Goal: Information Seeking & Learning: Learn about a topic

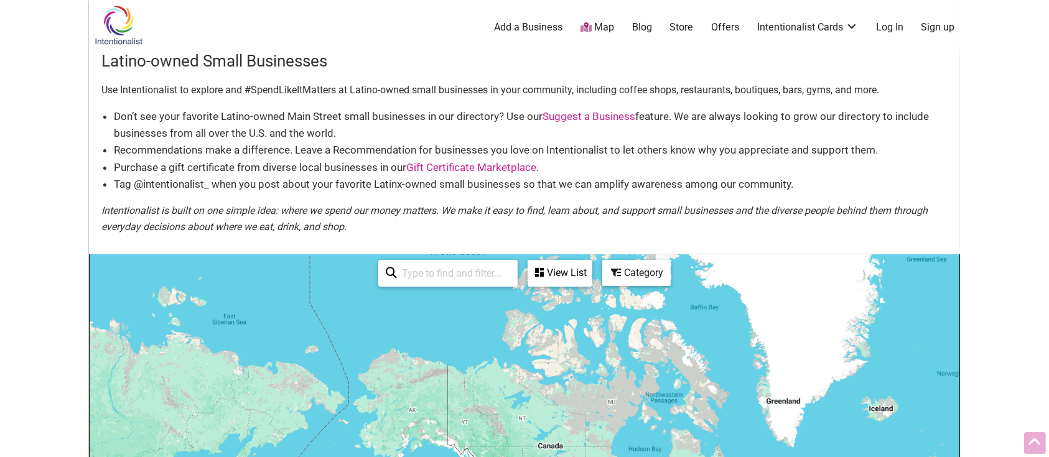
scroll to position [146, 0]
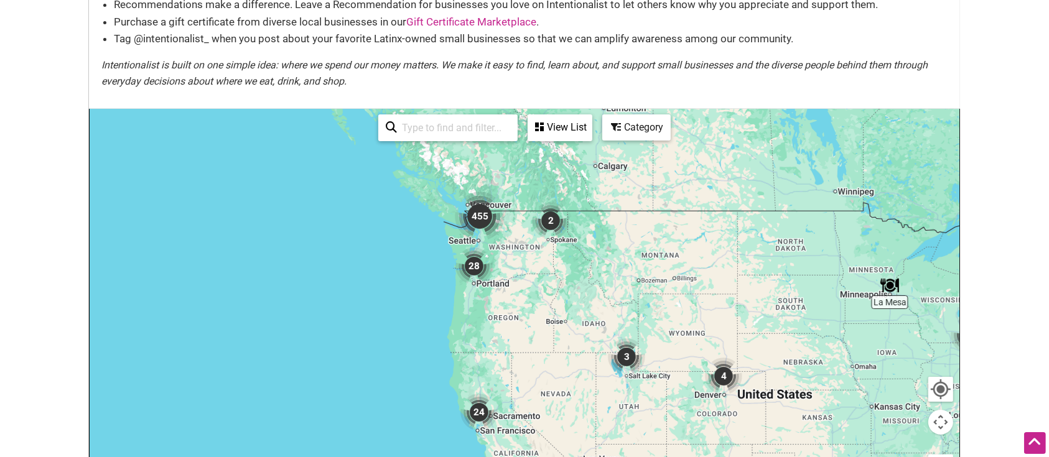
drag, startPoint x: 226, startPoint y: 216, endPoint x: 542, endPoint y: 289, distance: 324.2
click at [542, 289] on div at bounding box center [524, 351] width 869 height 484
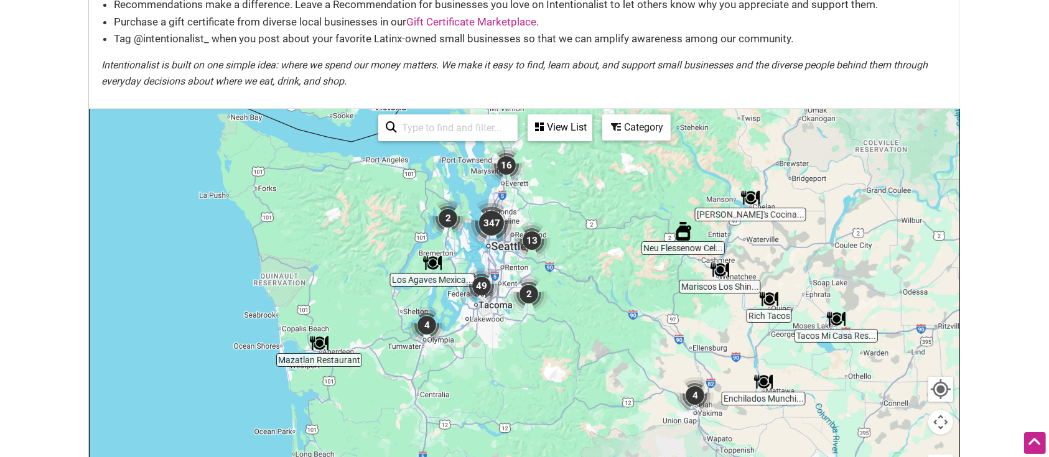
drag, startPoint x: 382, startPoint y: 307, endPoint x: 552, endPoint y: 305, distance: 169.8
click at [552, 305] on div "To navigate, press the arrow keys." at bounding box center [524, 351] width 869 height 484
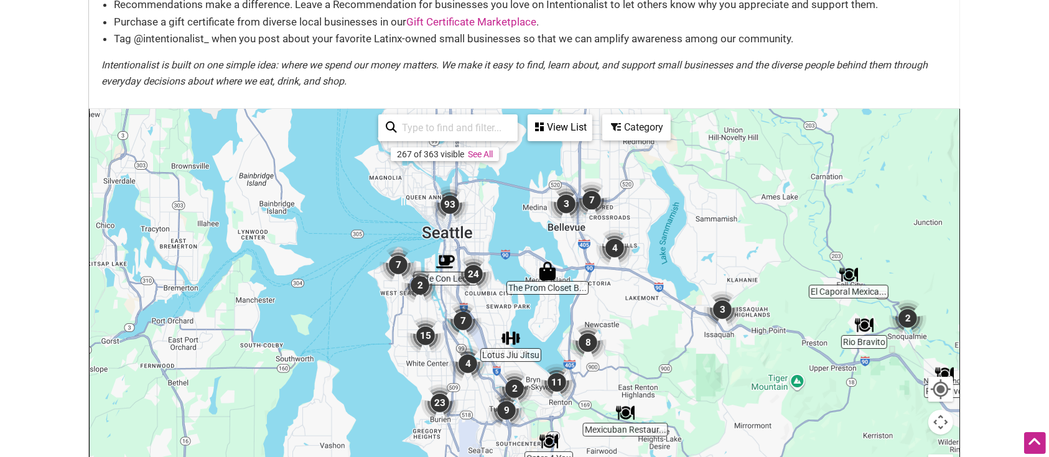
drag, startPoint x: 435, startPoint y: 236, endPoint x: 573, endPoint y: 331, distance: 167.7
click at [573, 331] on img "8" at bounding box center [587, 342] width 47 height 47
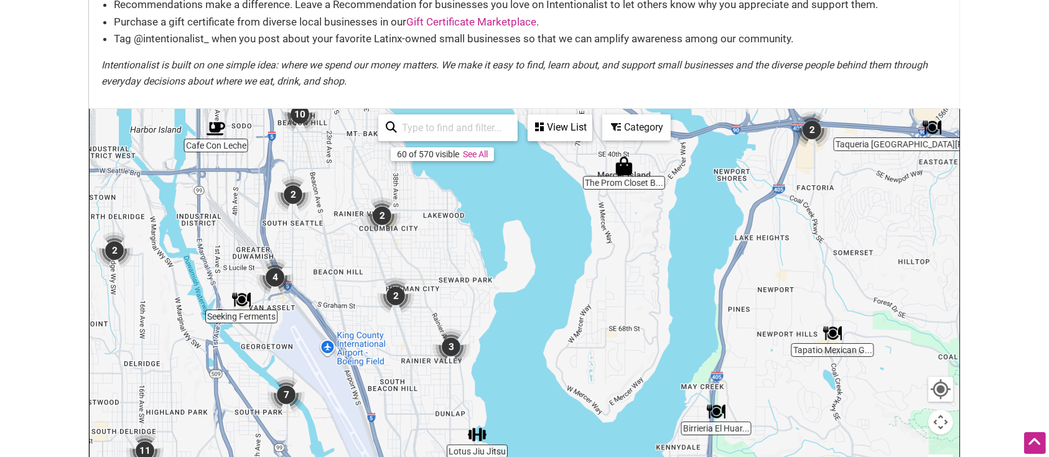
drag, startPoint x: 468, startPoint y: 407, endPoint x: 492, endPoint y: 374, distance: 40.4
click at [492, 374] on div "To navigate, press the arrow keys." at bounding box center [524, 351] width 869 height 484
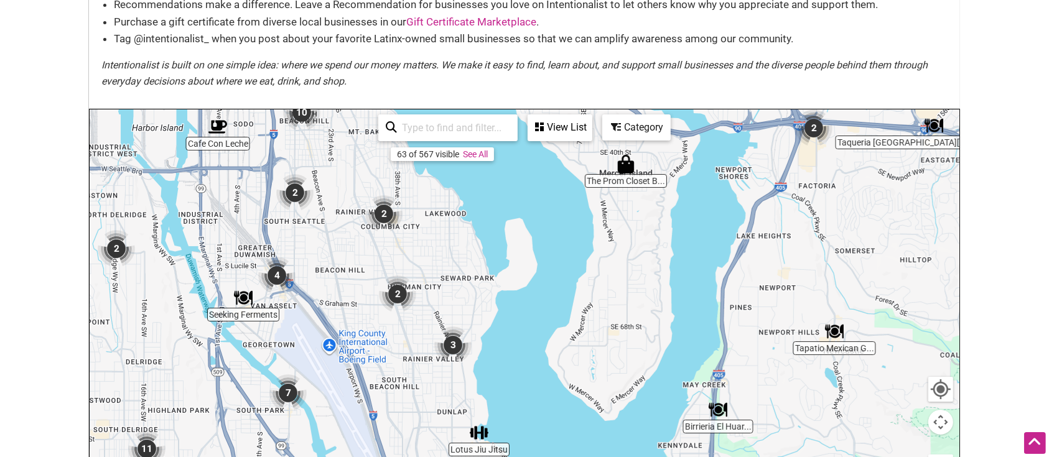
click at [400, 298] on img "2" at bounding box center [397, 294] width 47 height 47
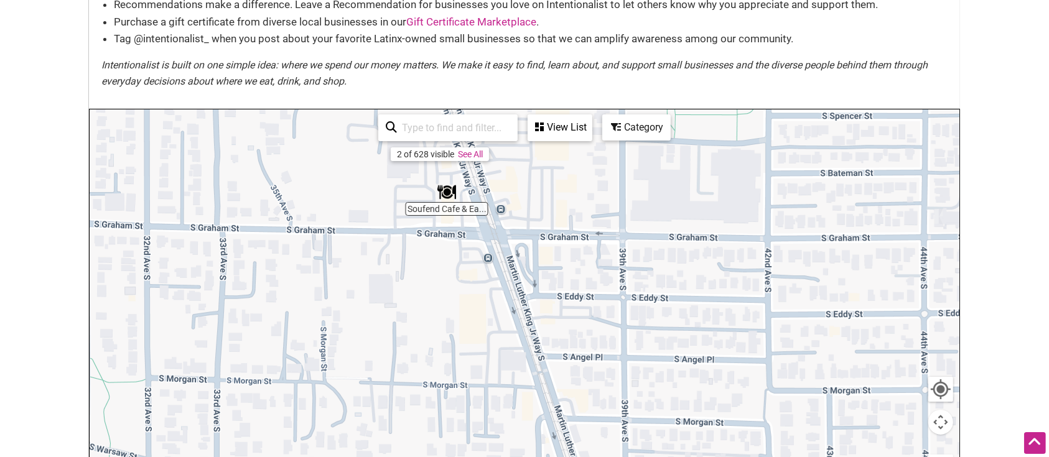
click at [450, 188] on img "Soufend Cafe & Eatery" at bounding box center [446, 192] width 29 height 29
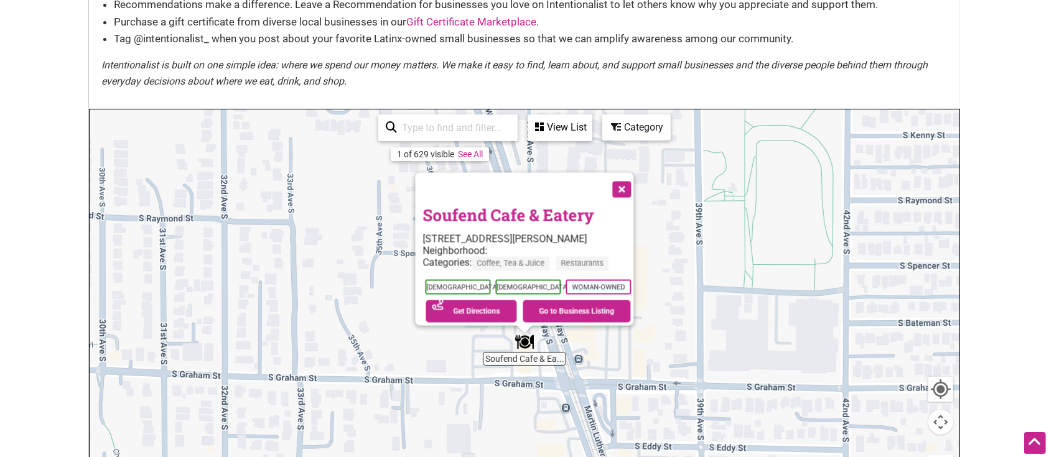
click at [636, 182] on button "Close" at bounding box center [620, 188] width 31 height 31
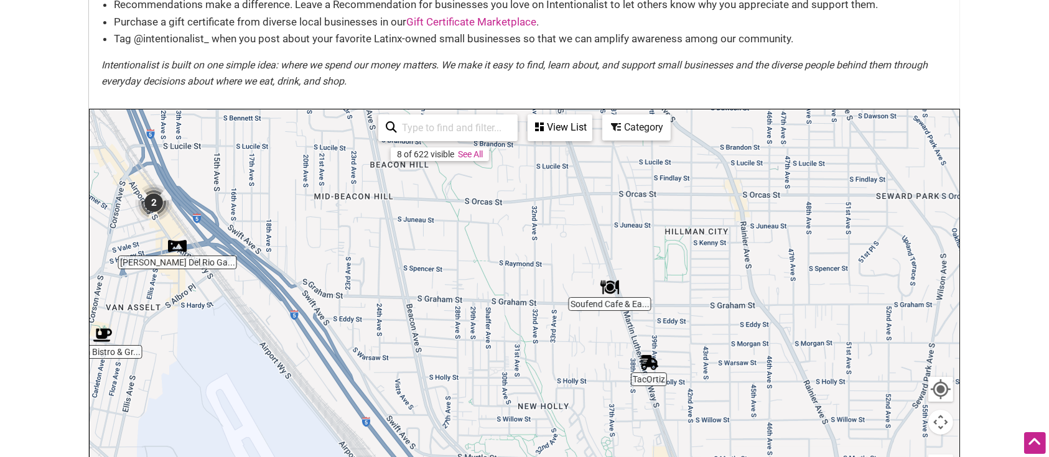
click at [648, 361] on img "TacOrtiz" at bounding box center [648, 362] width 29 height 29
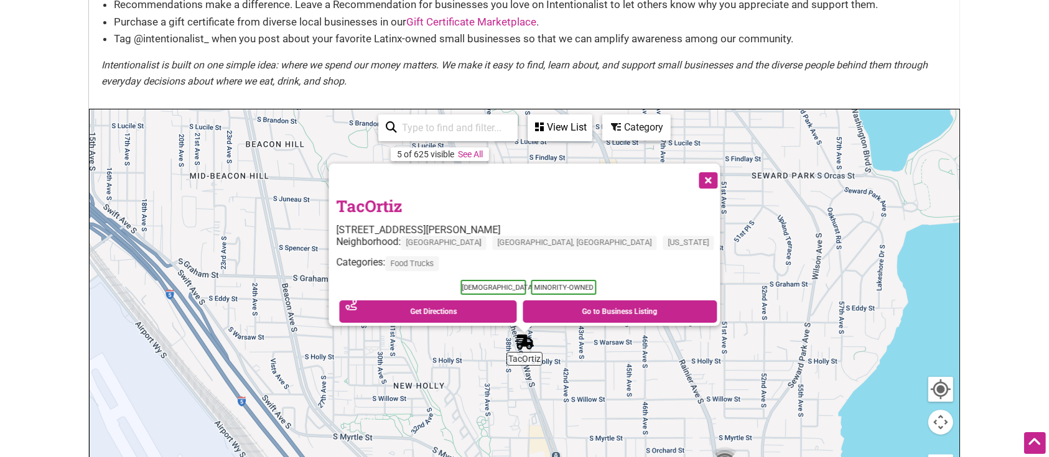
click at [692, 172] on button "Close" at bounding box center [707, 179] width 31 height 31
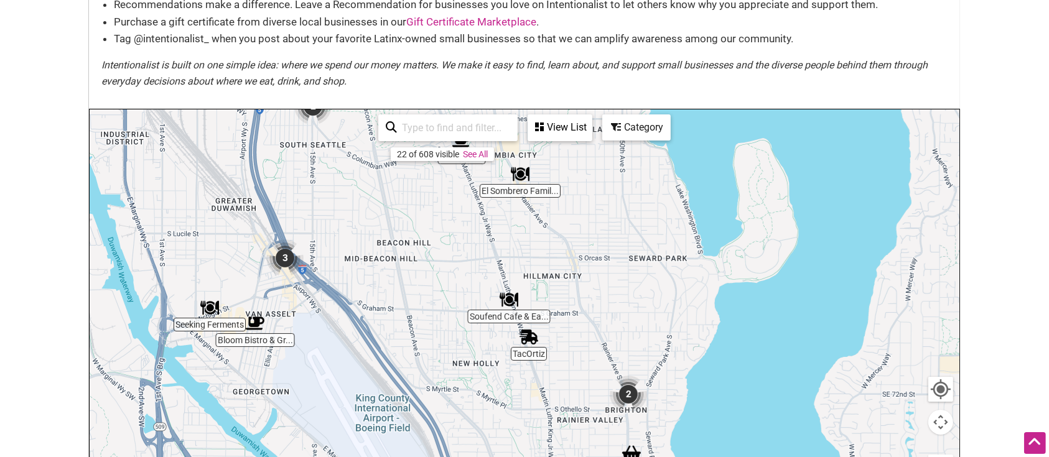
click at [625, 397] on img "2" at bounding box center [627, 394] width 47 height 47
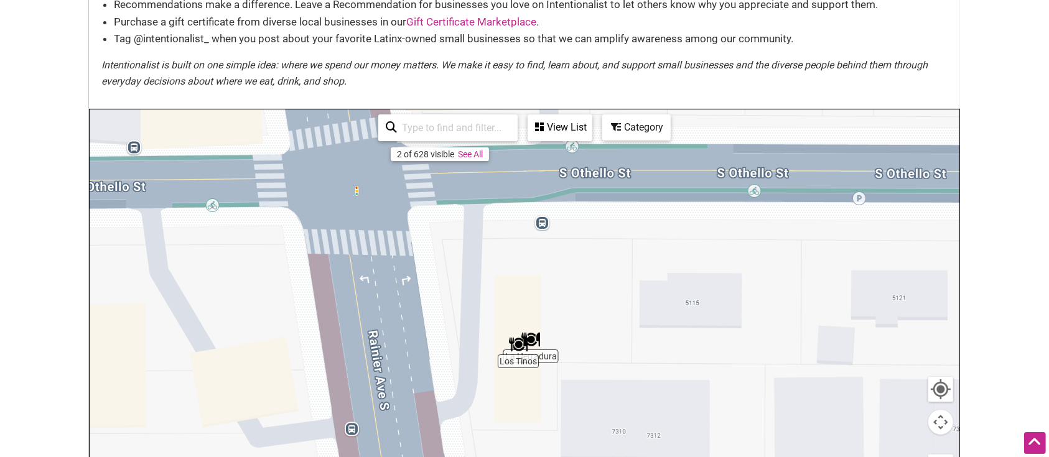
click at [538, 333] on img "La Herradura" at bounding box center [530, 339] width 29 height 29
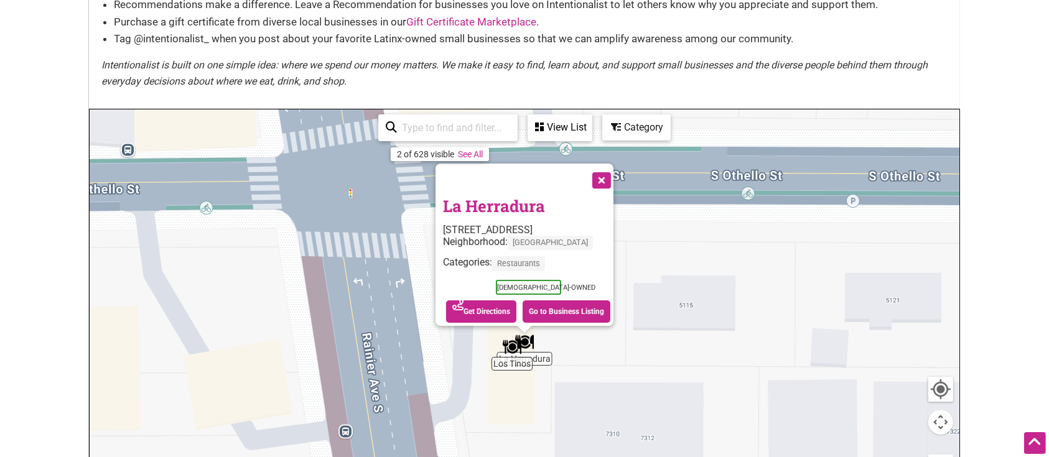
click at [604, 172] on button "Close" at bounding box center [600, 179] width 31 height 31
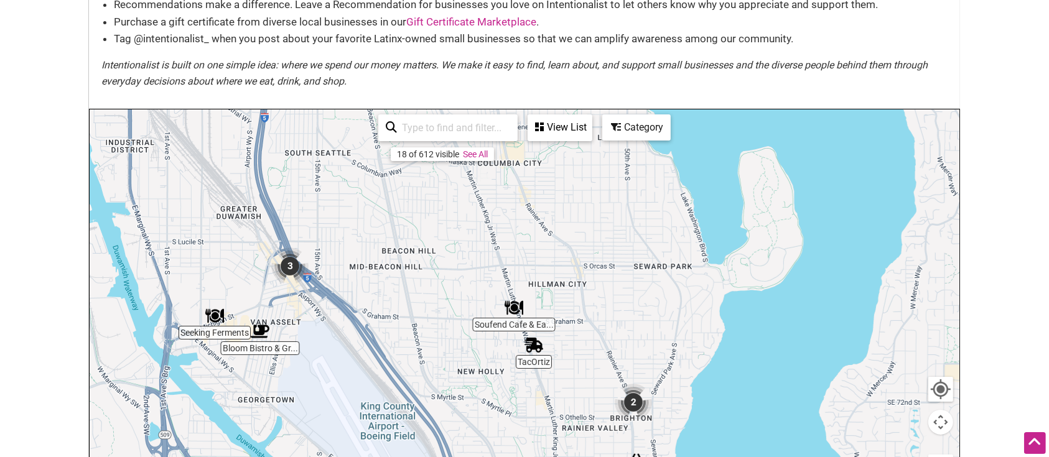
drag, startPoint x: 509, startPoint y: 320, endPoint x: 545, endPoint y: 405, distance: 93.1
click at [545, 405] on div "To navigate, press the arrow keys." at bounding box center [524, 351] width 869 height 484
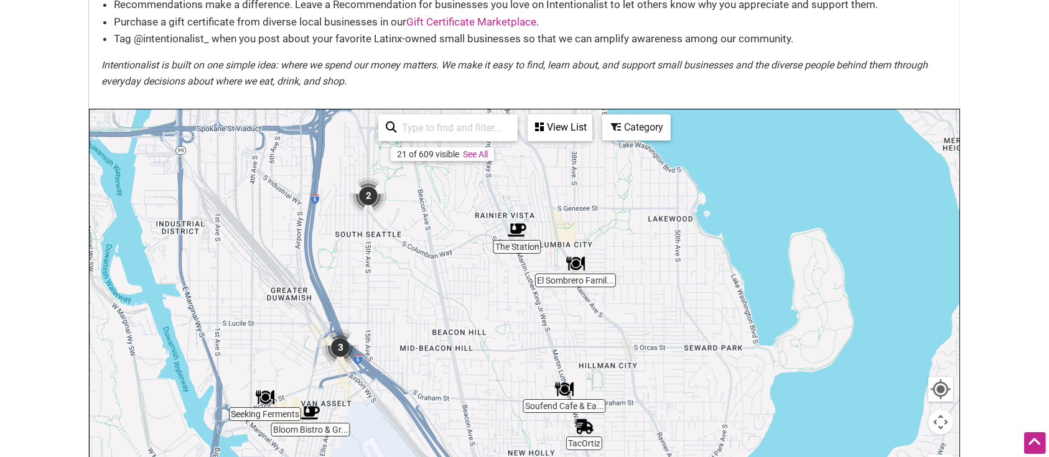
drag, startPoint x: 478, startPoint y: 280, endPoint x: 527, endPoint y: 365, distance: 97.8
click at [527, 365] on div "To navigate, press the arrow keys." at bounding box center [524, 351] width 869 height 484
click at [368, 201] on img "2" at bounding box center [368, 196] width 47 height 47
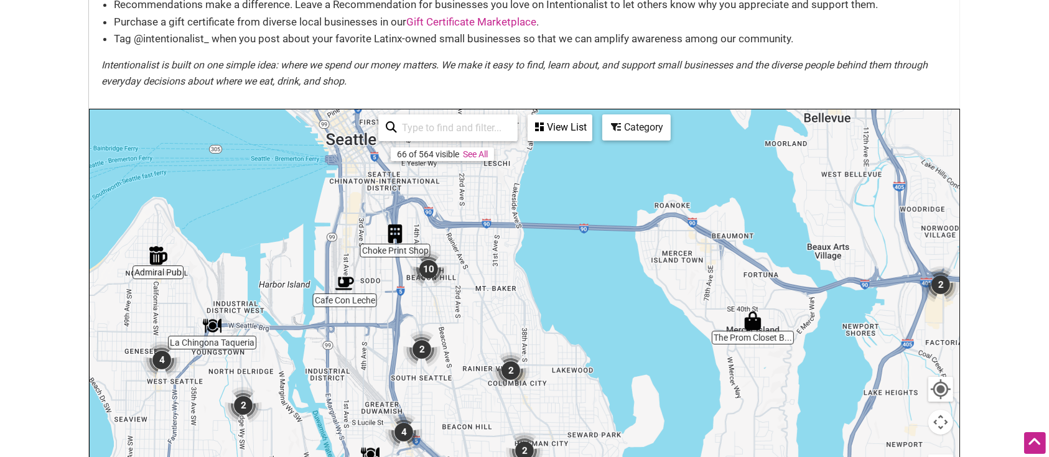
drag, startPoint x: 438, startPoint y: 231, endPoint x: 473, endPoint y: 357, distance: 130.5
click at [473, 357] on div "To navigate, press the arrow keys." at bounding box center [524, 351] width 869 height 484
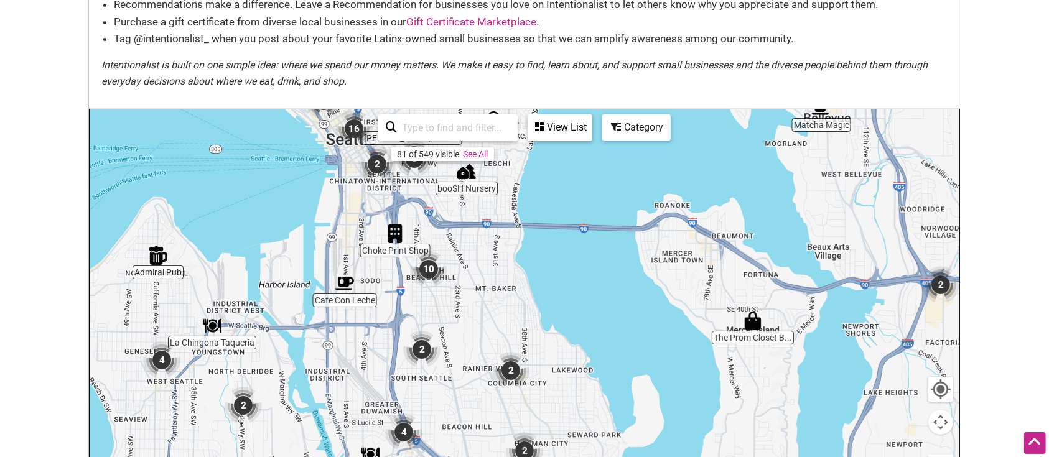
click at [388, 225] on img "Choke Print Shop" at bounding box center [395, 234] width 29 height 29
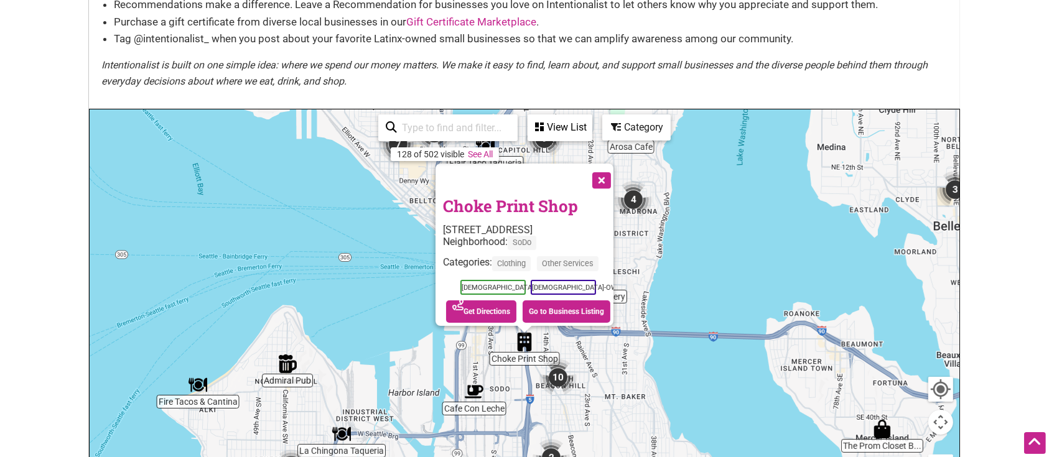
click at [603, 174] on button "Close" at bounding box center [600, 179] width 31 height 31
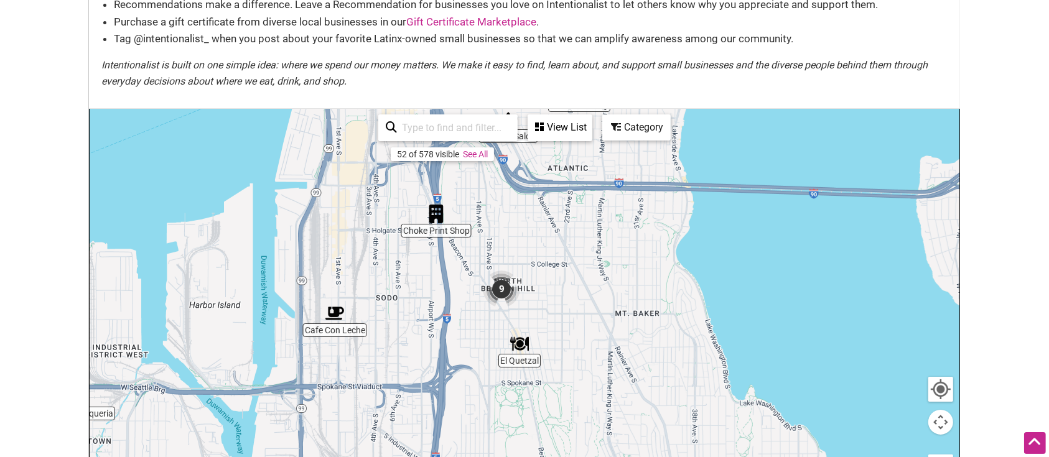
drag, startPoint x: 542, startPoint y: 376, endPoint x: 480, endPoint y: 205, distance: 182.0
click at [480, 205] on div "To navigate, press the arrow keys." at bounding box center [524, 351] width 869 height 484
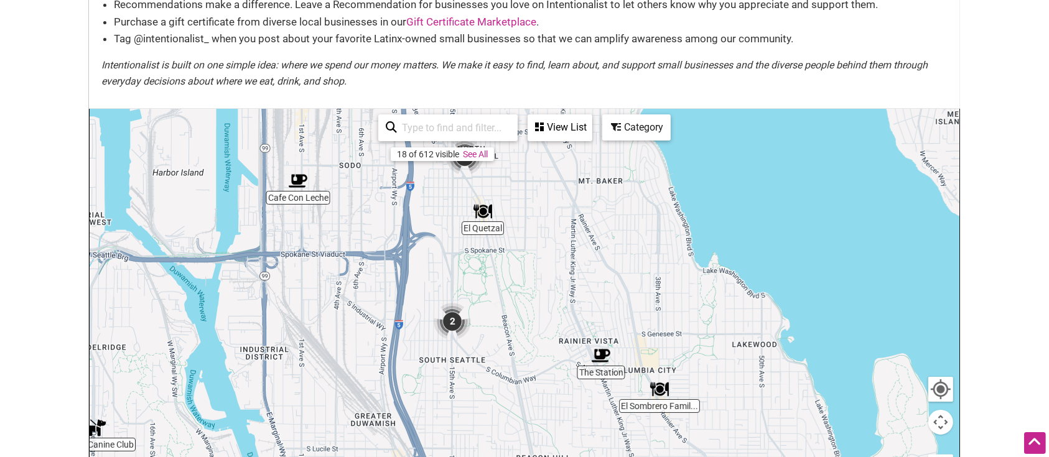
drag, startPoint x: 484, startPoint y: 333, endPoint x: 447, endPoint y: 198, distance: 139.6
click at [447, 198] on div "To navigate, press the arrow keys." at bounding box center [524, 351] width 869 height 484
